Goal: Task Accomplishment & Management: Use online tool/utility

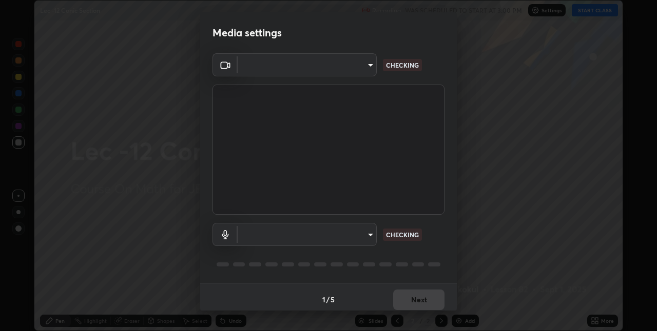
scroll to position [5, 0]
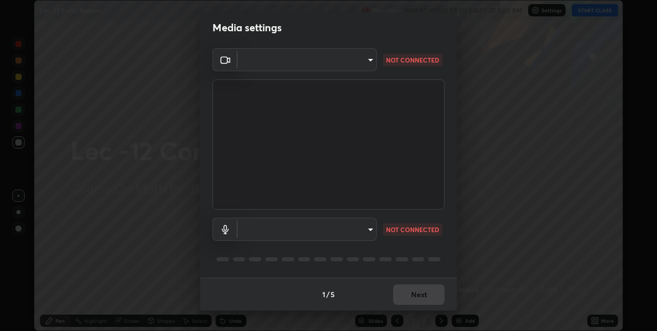
type input "e3e6fd13ef799cde5c9b7fe6f458d6ed022969fe6ce261ce3c0e119950d75ad9"
type input "default"
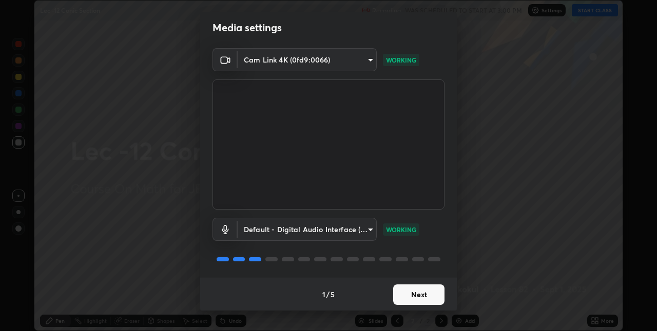
click at [409, 294] on button "Next" at bounding box center [418, 295] width 51 height 21
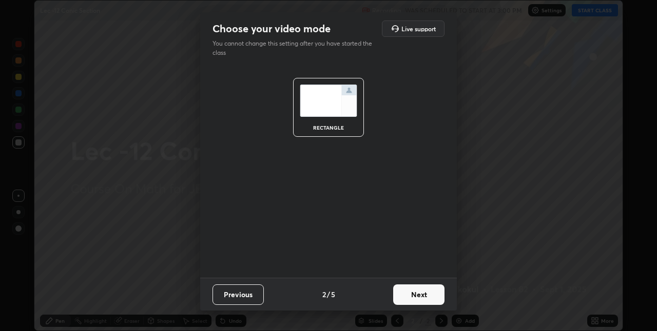
click at [409, 294] on button "Next" at bounding box center [418, 295] width 51 height 21
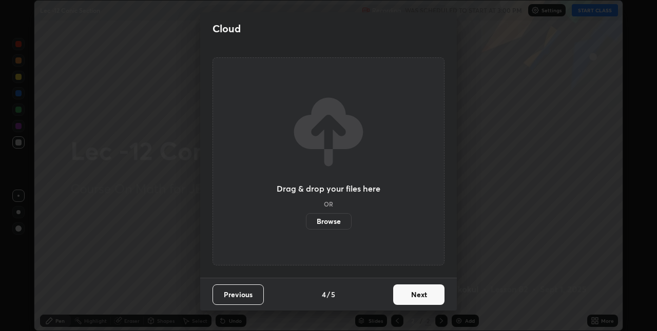
click at [409, 295] on button "Next" at bounding box center [418, 295] width 51 height 21
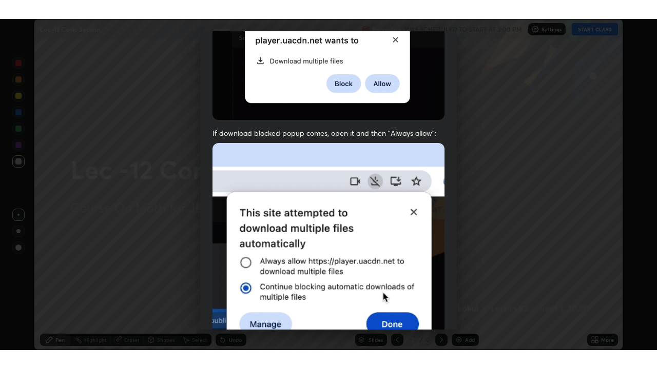
scroll to position [214, 0]
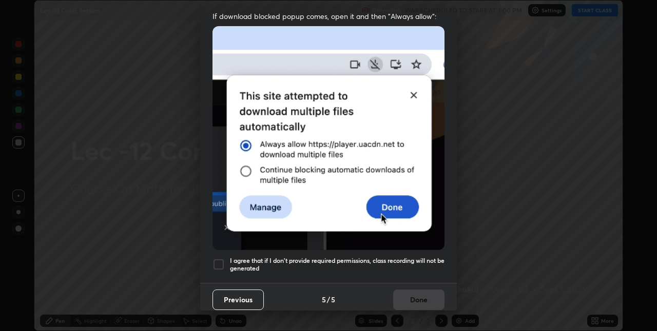
click at [386, 257] on h5 "I agree that if I don't provide required permissions, class recording will not …" at bounding box center [337, 265] width 214 height 16
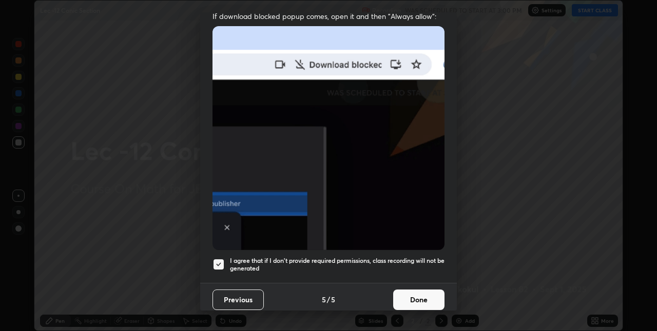
click at [404, 297] on button "Done" at bounding box center [418, 300] width 51 height 21
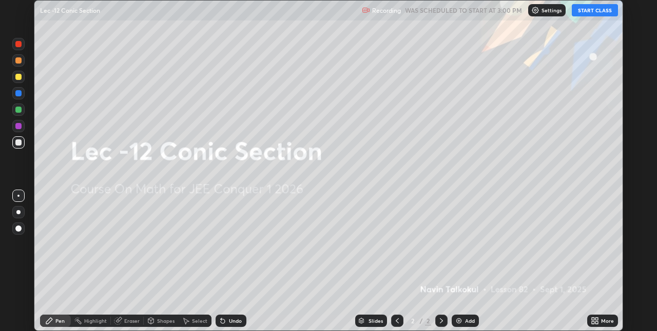
click at [587, 12] on button "START CLASS" at bounding box center [594, 10] width 46 height 12
click at [597, 319] on icon at bounding box center [596, 319] width 3 height 3
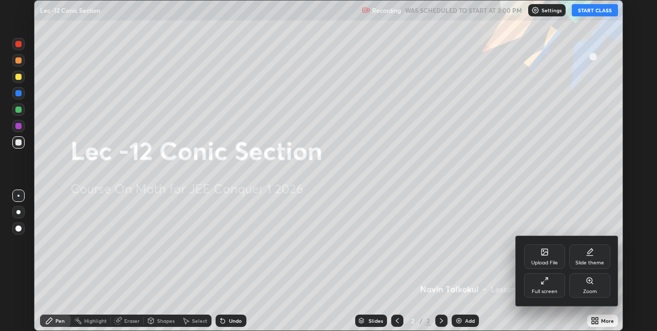
click at [546, 287] on div "Full screen" at bounding box center [544, 285] width 41 height 25
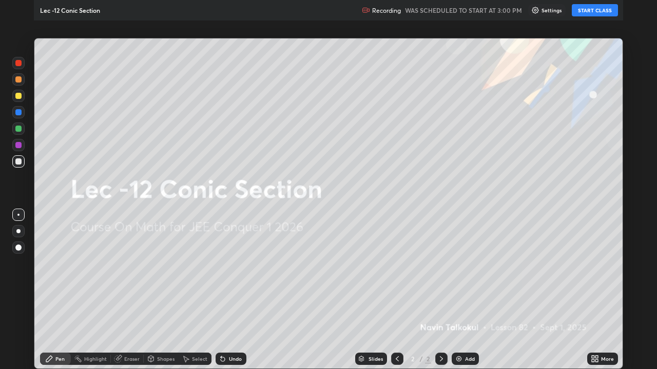
scroll to position [369, 657]
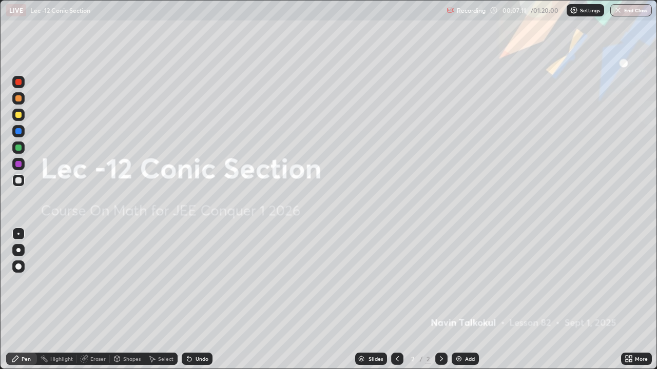
click at [462, 331] on div "Add" at bounding box center [464, 359] width 27 height 12
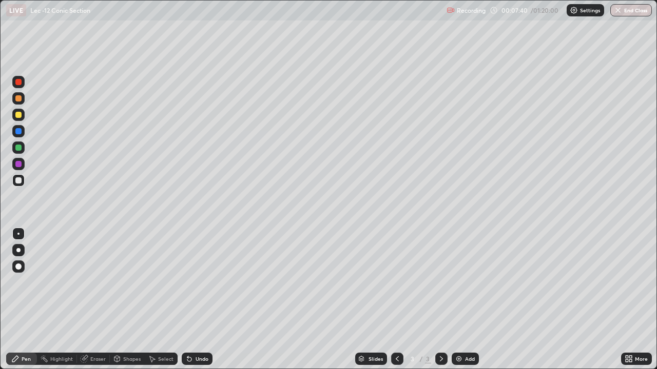
click at [190, 331] on div "Undo" at bounding box center [194, 359] width 35 height 21
click at [168, 331] on div "Select" at bounding box center [165, 359] width 15 height 5
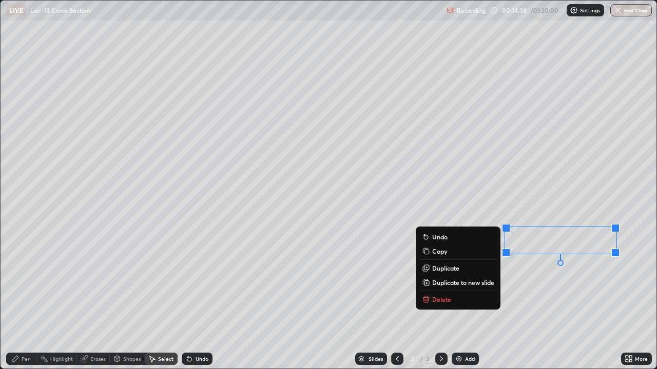
click at [475, 300] on button "Delete" at bounding box center [458, 299] width 76 height 12
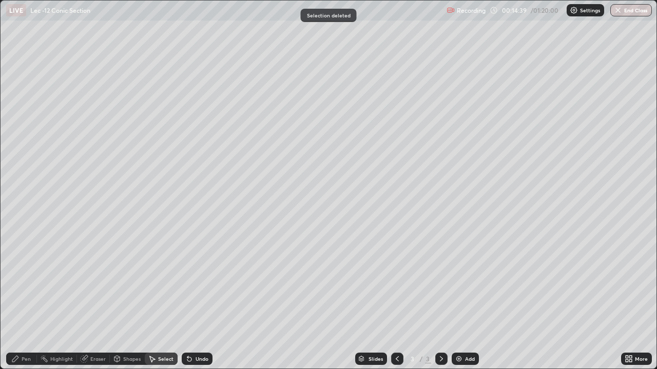
click at [28, 331] on div "Pen" at bounding box center [26, 359] width 9 height 5
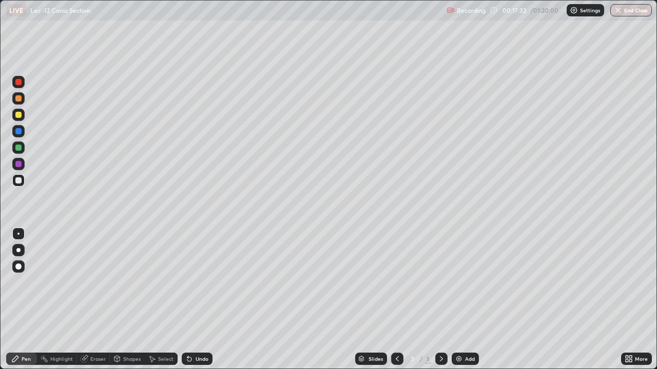
click at [463, 331] on div "Add" at bounding box center [464, 359] width 27 height 12
click at [100, 331] on div "Eraser" at bounding box center [97, 359] width 15 height 5
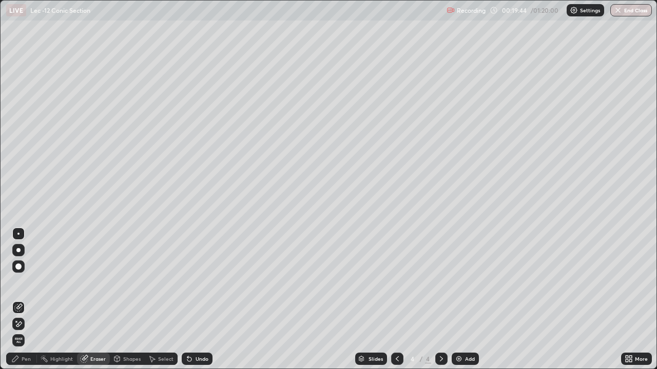
click at [23, 331] on div "Pen" at bounding box center [26, 359] width 9 height 5
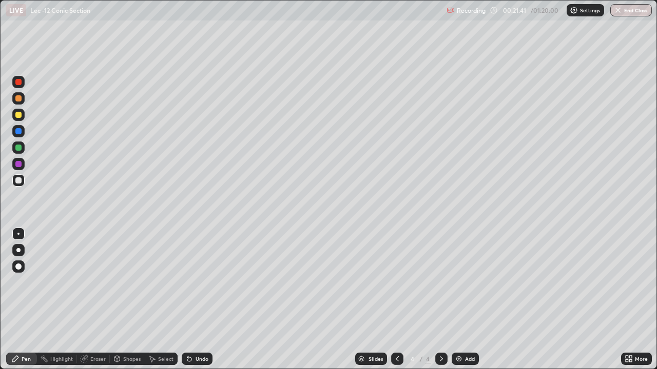
click at [197, 331] on div "Undo" at bounding box center [201, 359] width 13 height 5
click at [462, 331] on div "Add" at bounding box center [464, 359] width 27 height 12
click at [396, 331] on icon at bounding box center [397, 359] width 8 height 8
click at [440, 331] on icon at bounding box center [441, 359] width 8 height 8
click at [199, 331] on div "Undo" at bounding box center [201, 359] width 13 height 5
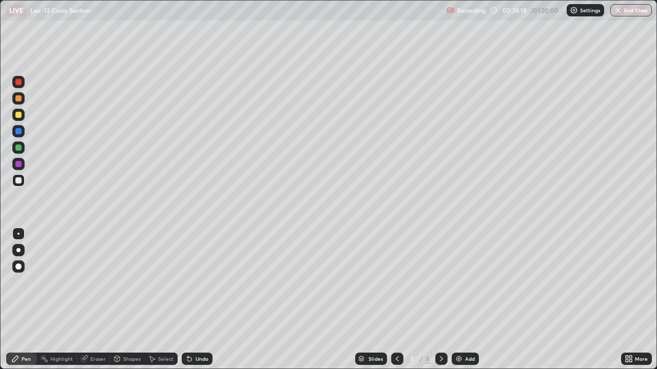
click at [199, 331] on div "Undo" at bounding box center [201, 359] width 13 height 5
click at [391, 331] on div at bounding box center [397, 359] width 12 height 12
click at [441, 331] on icon at bounding box center [441, 359] width 8 height 8
click at [393, 331] on icon at bounding box center [397, 359] width 8 height 8
click at [440, 331] on icon at bounding box center [441, 359] width 8 height 8
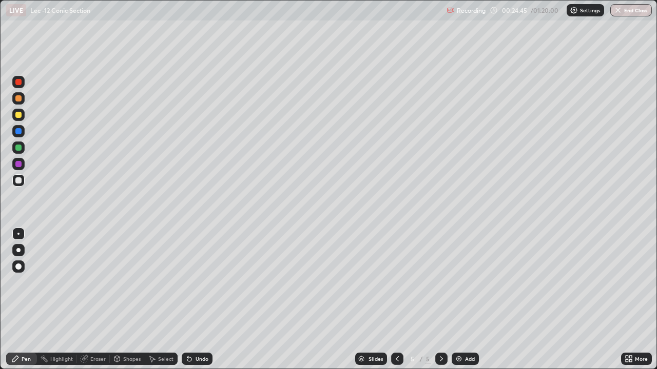
click at [97, 331] on div "Eraser" at bounding box center [97, 359] width 15 height 5
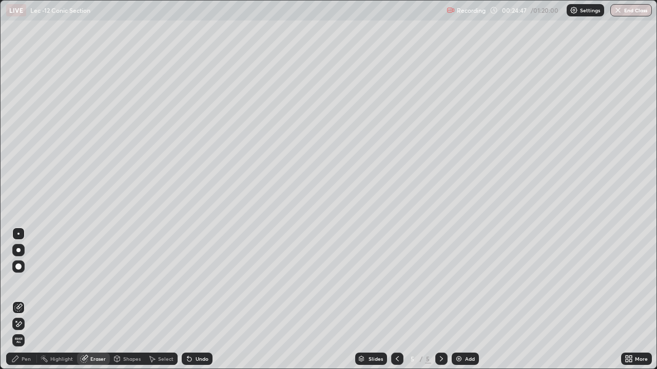
click at [396, 331] on icon at bounding box center [397, 359] width 8 height 8
click at [439, 331] on icon at bounding box center [441, 359] width 8 height 8
click at [27, 331] on div "Pen" at bounding box center [26, 359] width 9 height 5
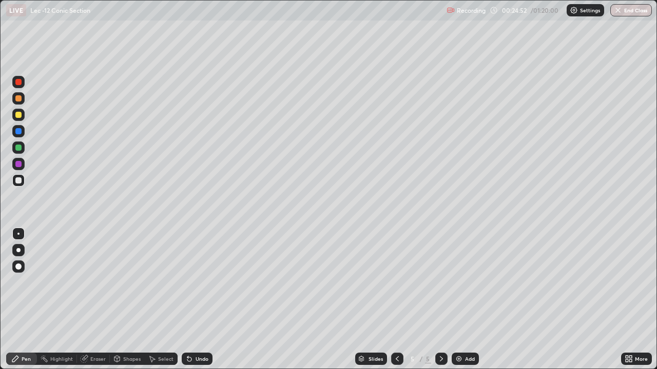
click at [197, 331] on div "Undo" at bounding box center [197, 359] width 31 height 12
click at [95, 331] on div "Eraser" at bounding box center [97, 359] width 15 height 5
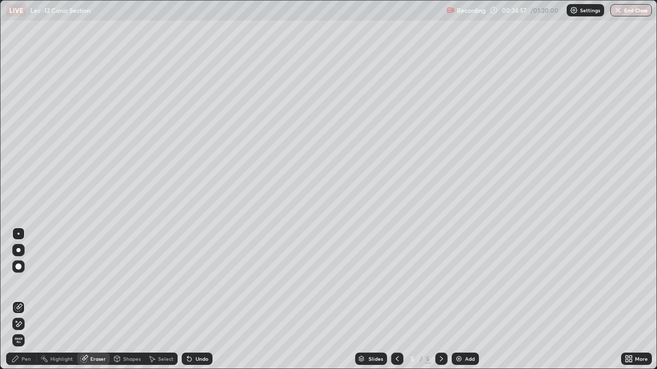
click at [26, 331] on div "Pen" at bounding box center [26, 359] width 9 height 5
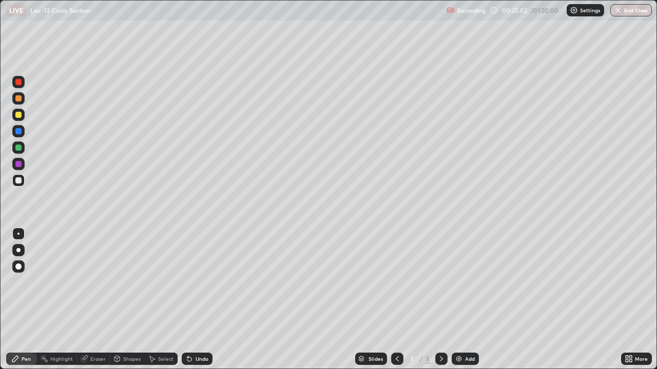
click at [195, 331] on div "Undo" at bounding box center [197, 359] width 31 height 12
click at [197, 331] on div "Undo" at bounding box center [201, 359] width 13 height 5
click at [198, 331] on div "Undo" at bounding box center [201, 359] width 13 height 5
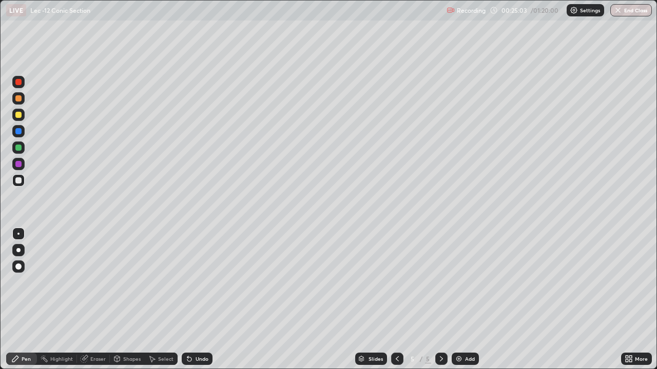
click at [198, 331] on div "Undo" at bounding box center [201, 359] width 13 height 5
click at [196, 331] on div "Undo" at bounding box center [197, 359] width 31 height 12
click at [392, 331] on div at bounding box center [397, 359] width 12 height 12
click at [396, 331] on icon at bounding box center [397, 359] width 8 height 8
click at [445, 331] on div at bounding box center [441, 359] width 12 height 12
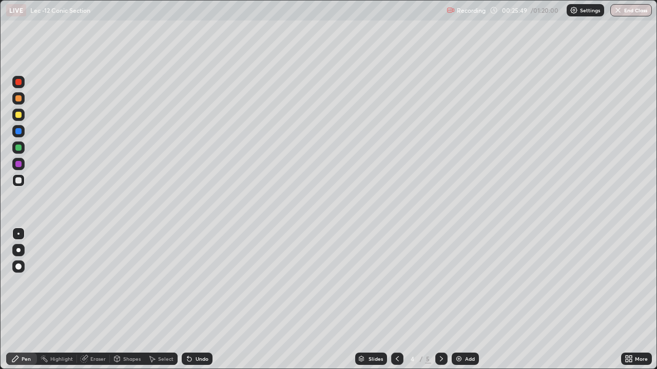
click at [440, 331] on icon at bounding box center [441, 359] width 8 height 8
click at [101, 331] on div "Eraser" at bounding box center [97, 359] width 15 height 5
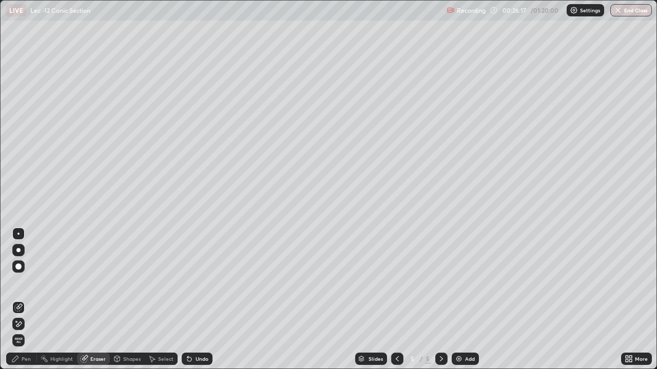
click at [30, 331] on div "Pen" at bounding box center [26, 359] width 9 height 5
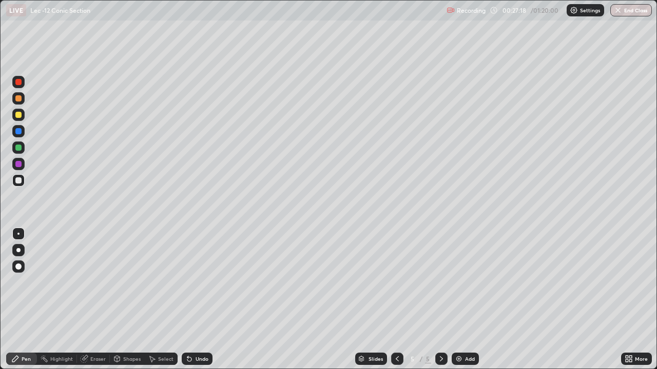
click at [198, 331] on div "Undo" at bounding box center [201, 359] width 13 height 5
click at [196, 331] on div "Undo" at bounding box center [201, 359] width 13 height 5
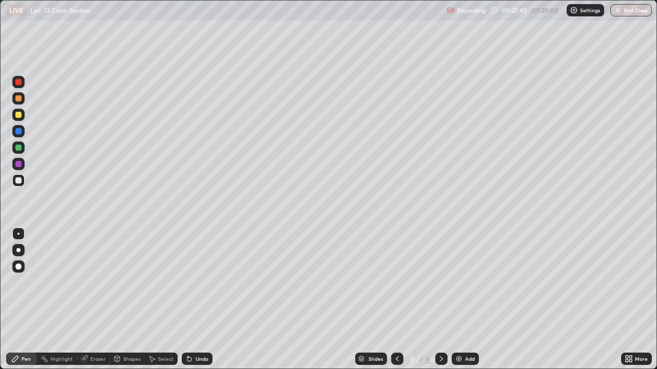
click at [394, 331] on icon at bounding box center [397, 359] width 8 height 8
click at [440, 331] on icon at bounding box center [441, 359] width 8 height 8
click at [460, 331] on img at bounding box center [459, 359] width 8 height 8
click at [205, 331] on div "Undo" at bounding box center [197, 359] width 31 height 12
click at [201, 331] on div "Undo" at bounding box center [197, 359] width 31 height 12
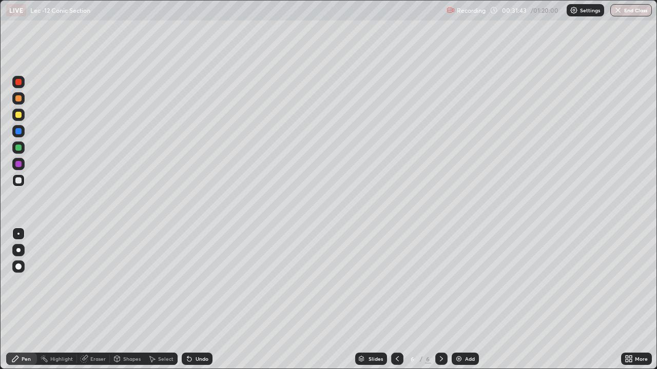
click at [205, 331] on div "Undo" at bounding box center [197, 359] width 31 height 12
click at [205, 331] on div "Undo" at bounding box center [201, 359] width 13 height 5
click at [206, 331] on div "Undo" at bounding box center [201, 359] width 13 height 5
click at [192, 331] on div "Undo" at bounding box center [197, 359] width 31 height 12
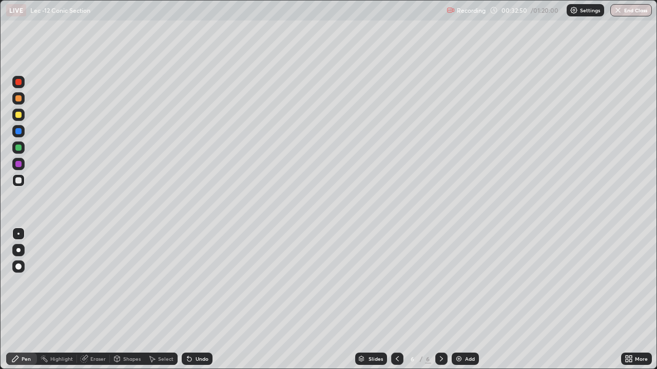
click at [195, 331] on div "Undo" at bounding box center [201, 359] width 13 height 5
click at [90, 331] on div "Eraser" at bounding box center [93, 359] width 33 height 12
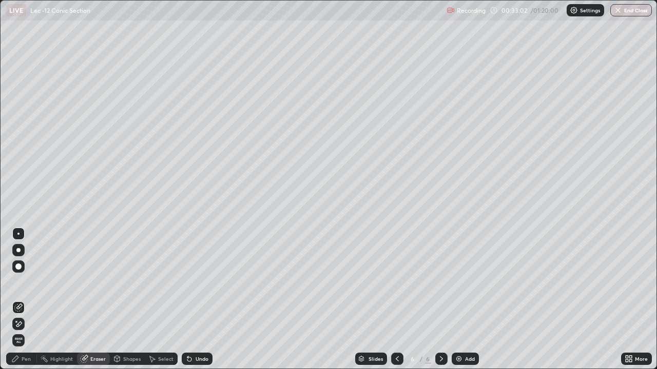
click at [24, 331] on div "Pen" at bounding box center [26, 359] width 9 height 5
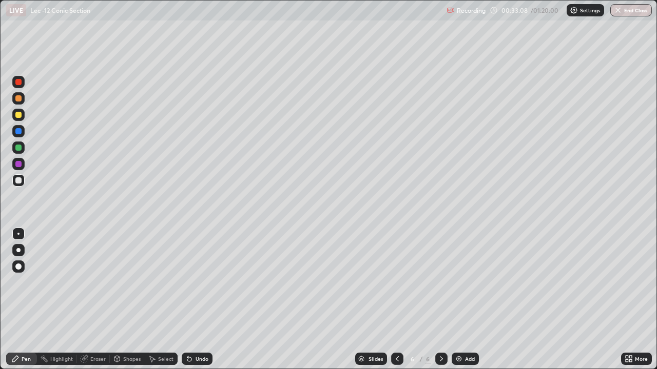
click at [92, 331] on div "Eraser" at bounding box center [93, 359] width 33 height 12
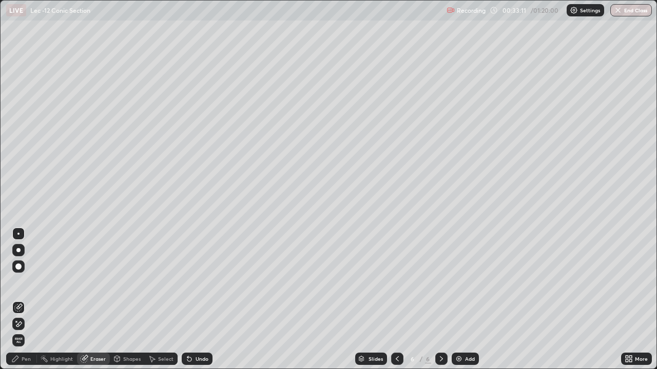
click at [27, 331] on div "Pen" at bounding box center [26, 359] width 9 height 5
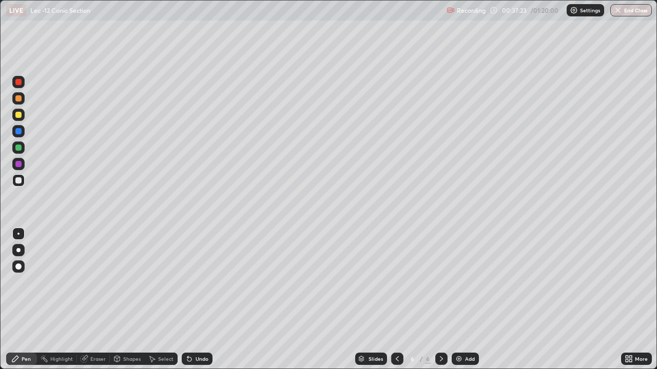
click at [462, 331] on img at bounding box center [459, 359] width 8 height 8
click at [201, 331] on div "Undo" at bounding box center [201, 359] width 13 height 5
click at [202, 331] on div "Undo" at bounding box center [201, 359] width 13 height 5
click at [203, 331] on div "Undo" at bounding box center [197, 359] width 31 height 12
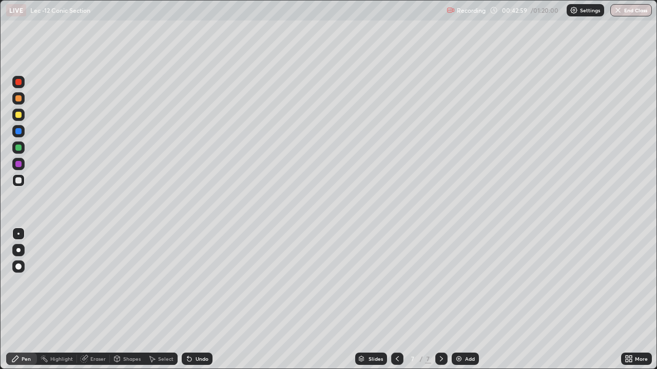
click at [203, 331] on div "Undo" at bounding box center [201, 359] width 13 height 5
click at [202, 331] on div "Undo" at bounding box center [201, 359] width 13 height 5
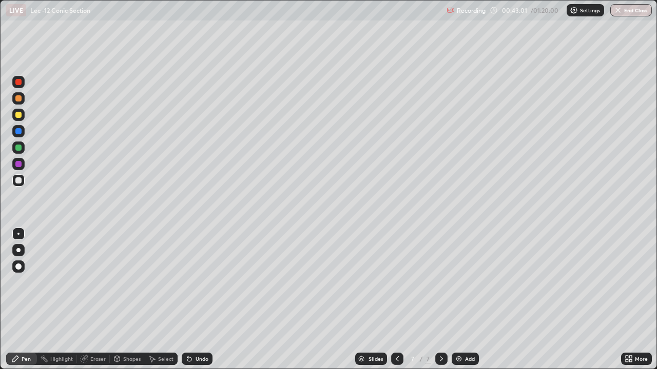
click at [202, 331] on div "Undo" at bounding box center [201, 359] width 13 height 5
click at [203, 331] on div "Undo" at bounding box center [201, 359] width 13 height 5
click at [206, 331] on div "Undo" at bounding box center [201, 359] width 13 height 5
click at [207, 331] on div "Undo" at bounding box center [197, 359] width 31 height 12
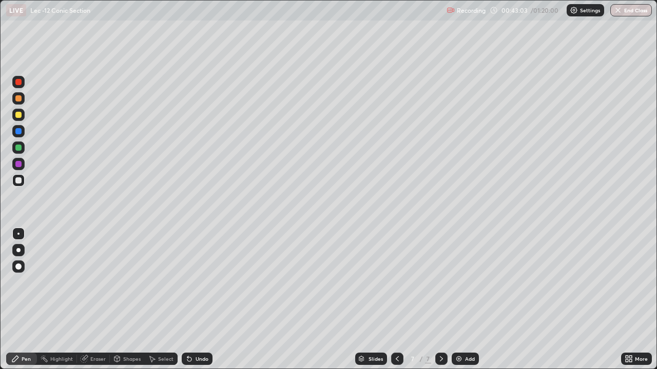
click at [207, 331] on div "Undo" at bounding box center [197, 359] width 31 height 12
click at [205, 331] on div "Undo" at bounding box center [197, 359] width 31 height 12
click at [204, 331] on div "Undo" at bounding box center [197, 359] width 31 height 12
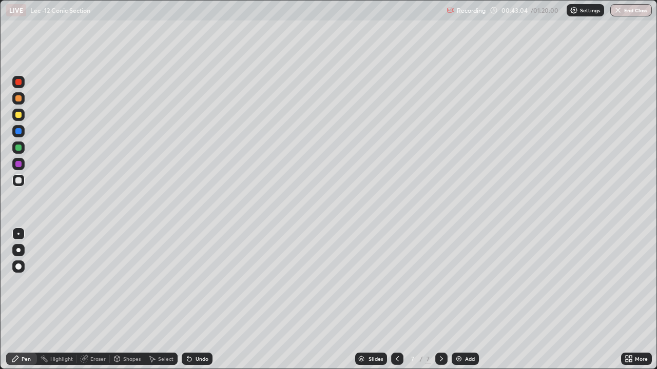
click at [206, 331] on div "Undo" at bounding box center [197, 359] width 31 height 12
click at [207, 331] on div "Undo" at bounding box center [194, 359] width 35 height 21
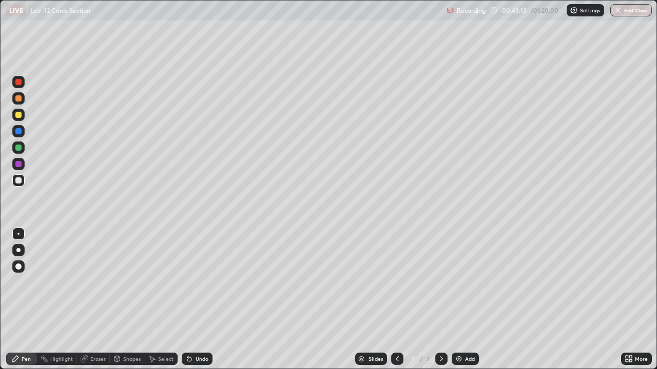
click at [198, 331] on div "Undo" at bounding box center [201, 359] width 13 height 5
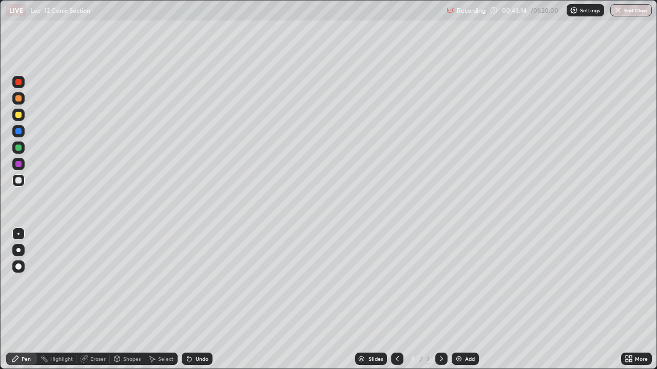
click at [196, 331] on div "Undo" at bounding box center [201, 359] width 13 height 5
click at [197, 331] on div "Undo" at bounding box center [201, 359] width 13 height 5
click at [190, 331] on icon at bounding box center [189, 360] width 4 height 4
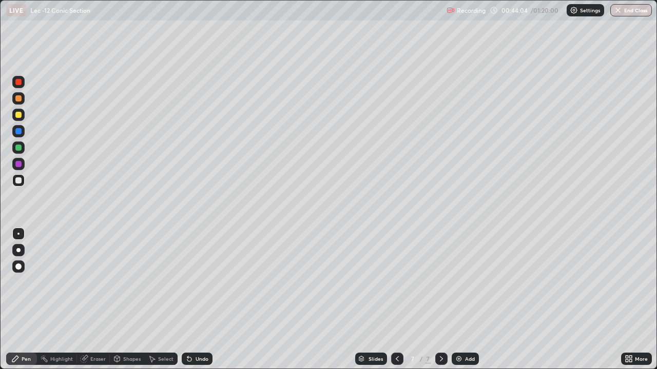
click at [192, 331] on div "Undo" at bounding box center [197, 359] width 31 height 12
click at [191, 331] on icon at bounding box center [189, 359] width 8 height 8
click at [584, 331] on div "Slides 7 / 7 Add" at bounding box center [416, 359] width 408 height 21
click at [465, 331] on div "Add" at bounding box center [464, 359] width 27 height 12
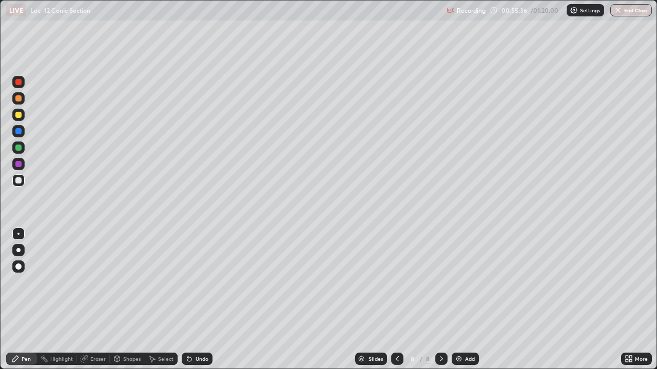
click at [197, 331] on div "Undo" at bounding box center [197, 359] width 31 height 12
click at [196, 331] on div "Undo" at bounding box center [197, 359] width 31 height 12
click at [194, 331] on div "Undo" at bounding box center [197, 359] width 31 height 12
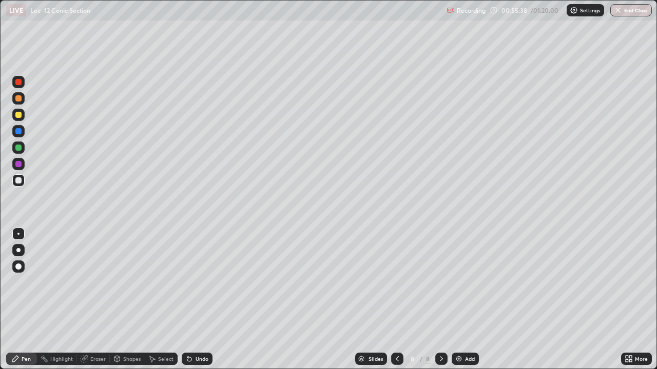
click at [194, 331] on div "Undo" at bounding box center [197, 359] width 31 height 12
click at [193, 331] on div "Undo" at bounding box center [197, 359] width 31 height 12
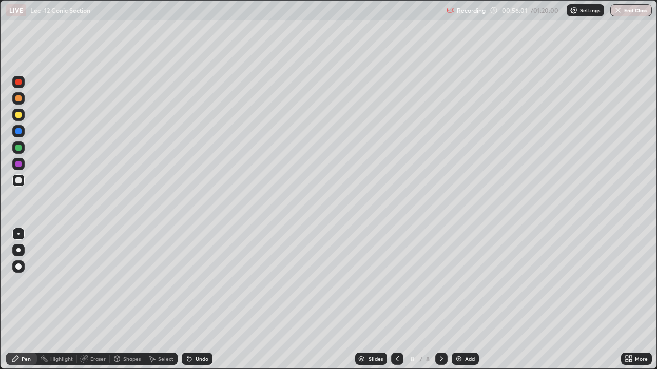
click at [195, 331] on div "Undo" at bounding box center [201, 359] width 13 height 5
click at [196, 331] on div "Undo" at bounding box center [197, 359] width 31 height 12
click at [199, 331] on div "Undo" at bounding box center [201, 359] width 13 height 5
click at [201, 331] on div "Undo" at bounding box center [201, 359] width 13 height 5
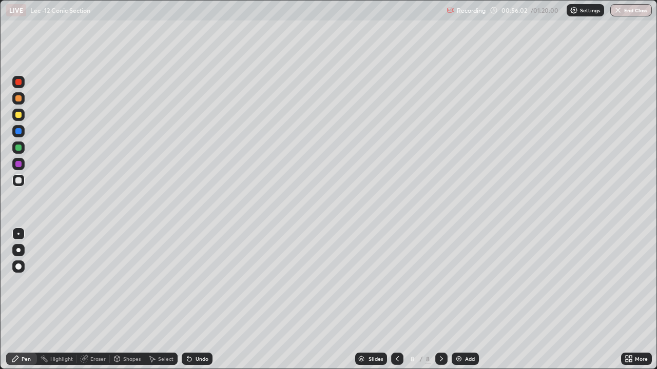
click at [202, 331] on div "Undo" at bounding box center [201, 359] width 13 height 5
click at [203, 331] on div "Undo" at bounding box center [201, 359] width 13 height 5
click at [204, 331] on div "Undo" at bounding box center [197, 359] width 31 height 12
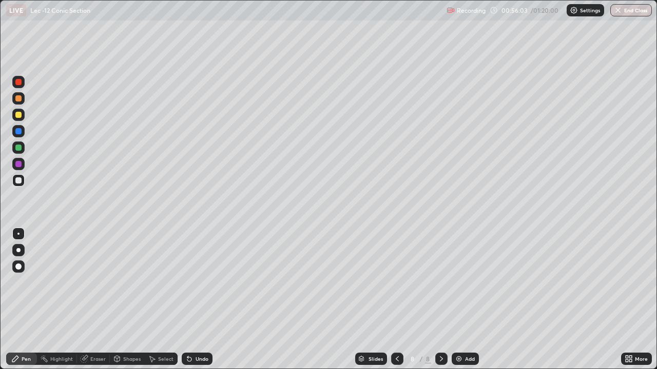
click at [204, 331] on div "Undo" at bounding box center [197, 359] width 31 height 12
click at [205, 331] on div "Undo" at bounding box center [197, 359] width 31 height 12
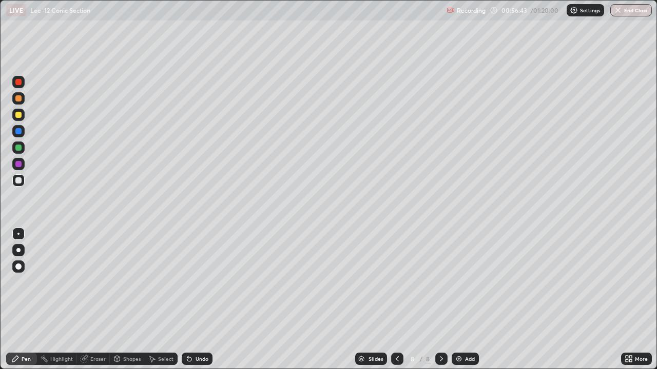
click at [159, 331] on div "Select" at bounding box center [165, 359] width 15 height 5
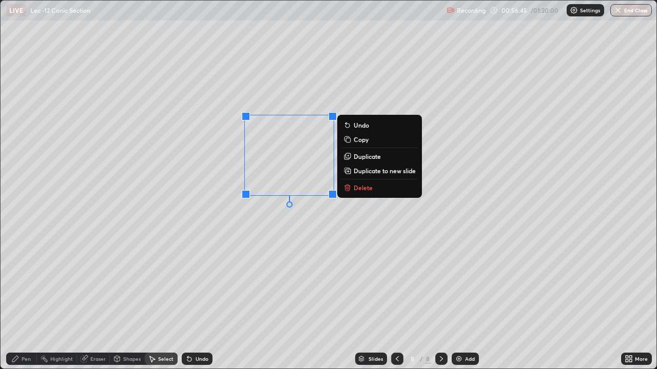
click at [358, 186] on p "Delete" at bounding box center [362, 188] width 19 height 8
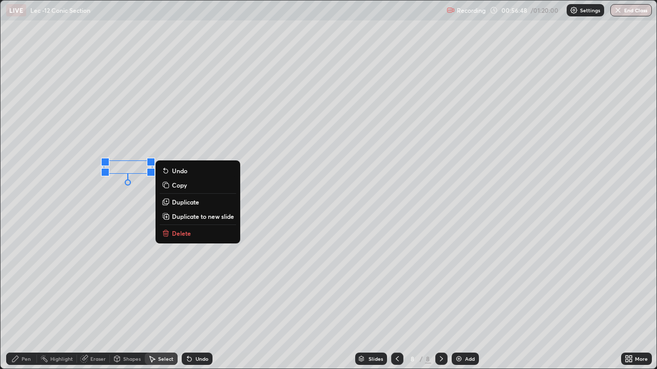
click at [25, 331] on div "Pen" at bounding box center [26, 359] width 9 height 5
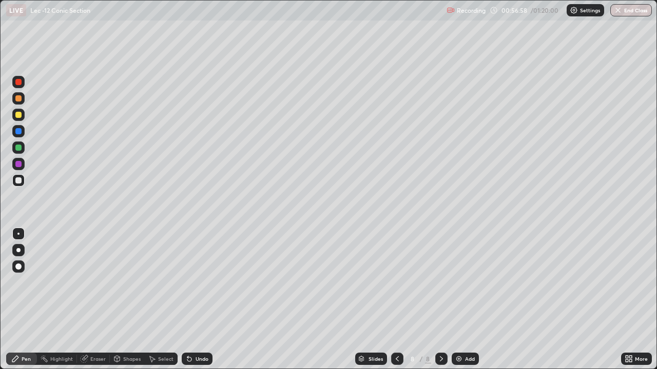
click at [187, 331] on icon at bounding box center [187, 357] width 1 height 1
click at [185, 331] on div "Undo" at bounding box center [197, 359] width 31 height 12
click at [182, 331] on div "Undo" at bounding box center [194, 359] width 35 height 21
click at [187, 331] on div "Undo" at bounding box center [197, 359] width 31 height 12
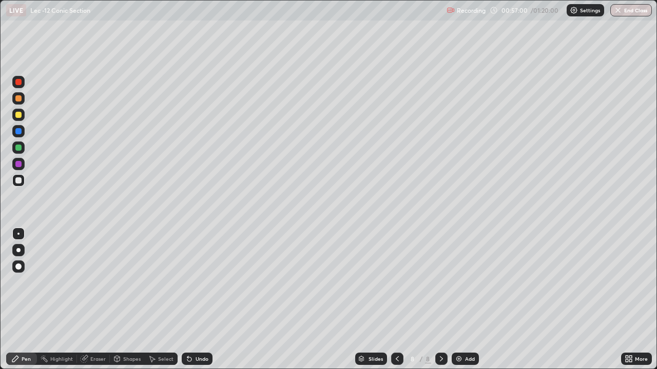
click at [186, 331] on div "Undo" at bounding box center [194, 359] width 35 height 21
click at [203, 331] on div "Undo" at bounding box center [201, 359] width 13 height 5
click at [204, 331] on div "Undo" at bounding box center [201, 359] width 13 height 5
click at [203, 331] on div "Undo" at bounding box center [201, 359] width 13 height 5
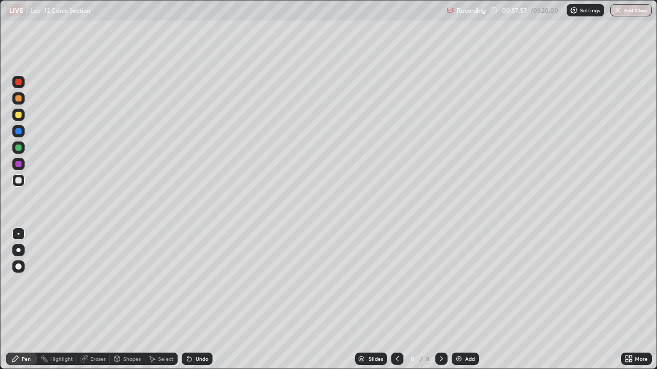
click at [203, 331] on div "Undo" at bounding box center [201, 359] width 13 height 5
click at [200, 331] on div "Undo" at bounding box center [201, 359] width 13 height 5
click at [195, 331] on div "Undo" at bounding box center [201, 359] width 13 height 5
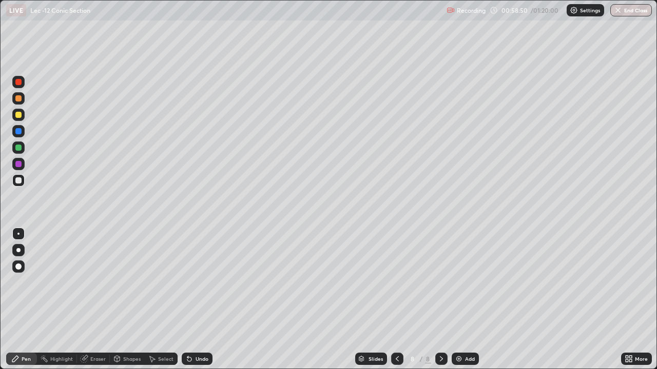
click at [198, 331] on div "Undo" at bounding box center [201, 359] width 13 height 5
click at [461, 331] on img at bounding box center [459, 359] width 8 height 8
click at [209, 331] on div "Undo" at bounding box center [197, 359] width 31 height 12
click at [204, 331] on div "Undo" at bounding box center [201, 359] width 13 height 5
click at [203, 331] on div "Undo" at bounding box center [197, 359] width 31 height 12
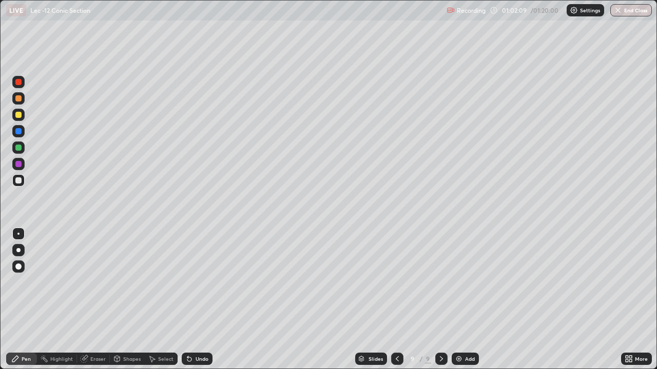
click at [195, 331] on div "Undo" at bounding box center [197, 359] width 31 height 12
click at [194, 331] on div "Undo" at bounding box center [197, 359] width 31 height 12
click at [193, 331] on div "Undo" at bounding box center [197, 359] width 31 height 12
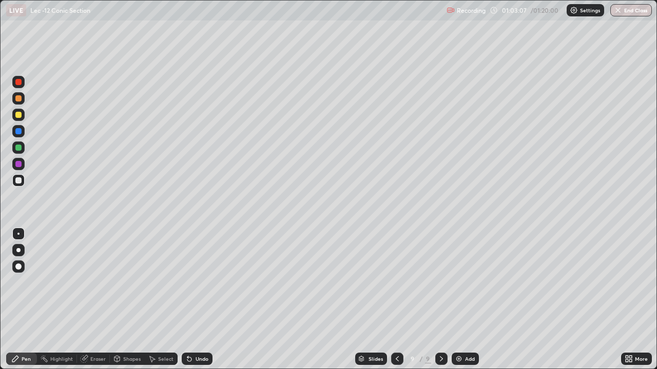
click at [201, 331] on div "Undo" at bounding box center [197, 359] width 31 height 12
click at [203, 331] on div "Undo" at bounding box center [201, 359] width 13 height 5
click at [202, 331] on div "Undo" at bounding box center [201, 359] width 13 height 5
click at [201, 331] on div "Undo" at bounding box center [201, 359] width 13 height 5
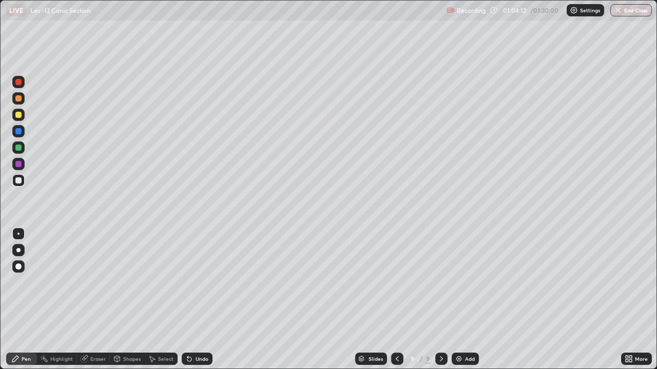
click at [195, 331] on div "Undo" at bounding box center [197, 359] width 31 height 12
click at [194, 331] on div "Undo" at bounding box center [197, 359] width 31 height 12
click at [193, 331] on div "Undo" at bounding box center [197, 359] width 31 height 12
click at [192, 331] on div "Undo" at bounding box center [197, 359] width 31 height 12
click at [191, 331] on div "Undo" at bounding box center [197, 359] width 31 height 12
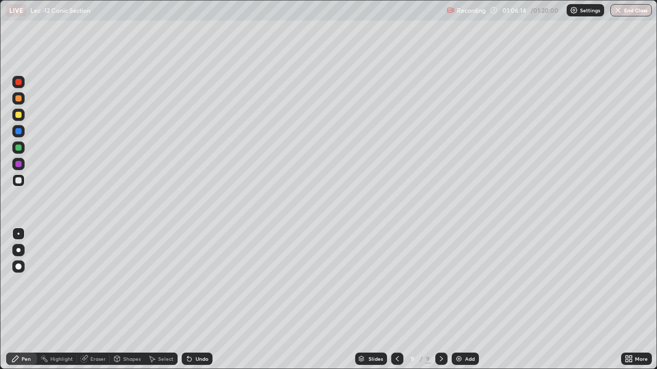
click at [622, 12] on button "End Class" at bounding box center [631, 10] width 42 height 12
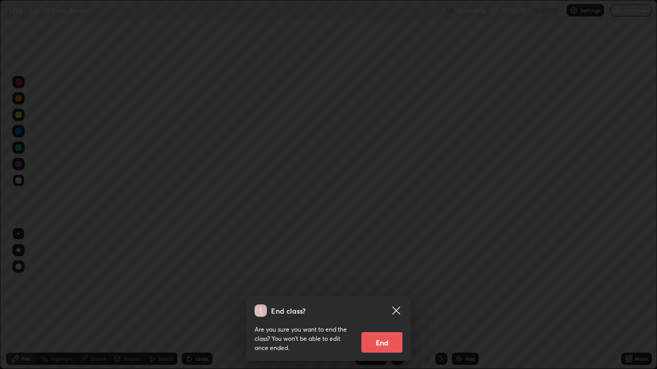
click at [401, 331] on button "End" at bounding box center [381, 342] width 41 height 21
